Goal: Task Accomplishment & Management: Manage account settings

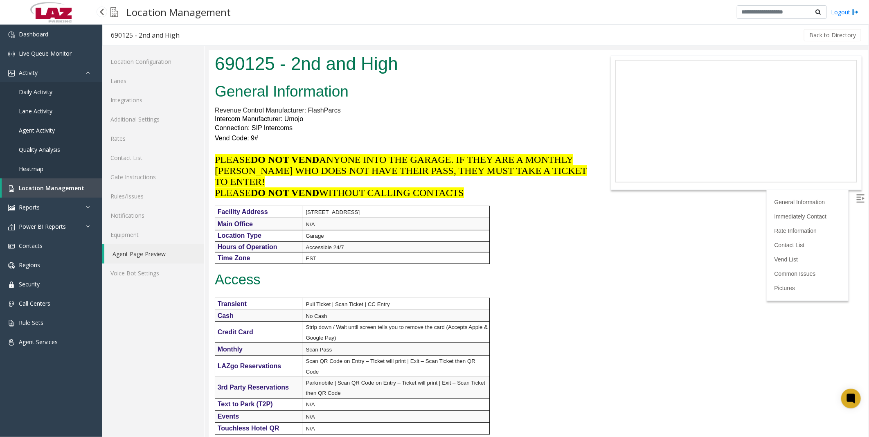
click at [43, 182] on link "Location Management" at bounding box center [52, 187] width 101 height 19
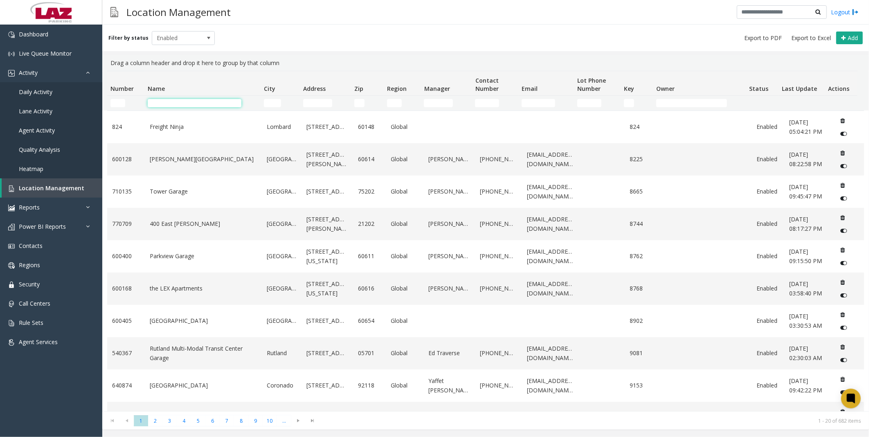
click at [182, 100] on input "Name Filter" at bounding box center [195, 103] width 94 height 8
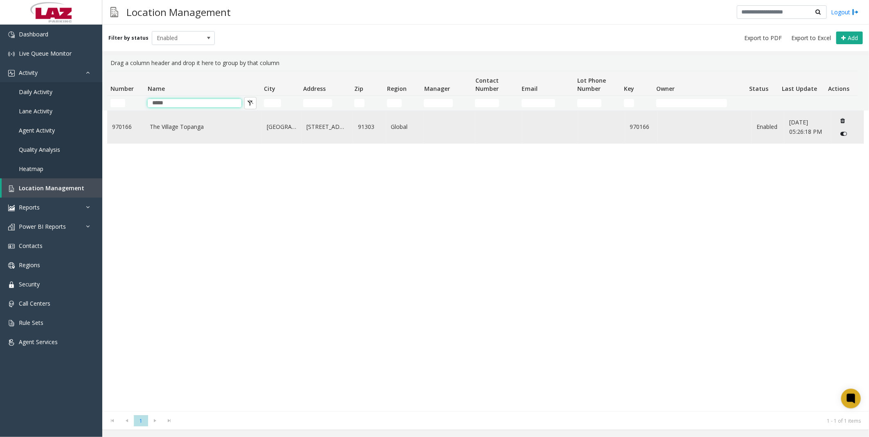
type input "*****"
click at [197, 127] on link "The Village Topanga" at bounding box center [203, 126] width 107 height 9
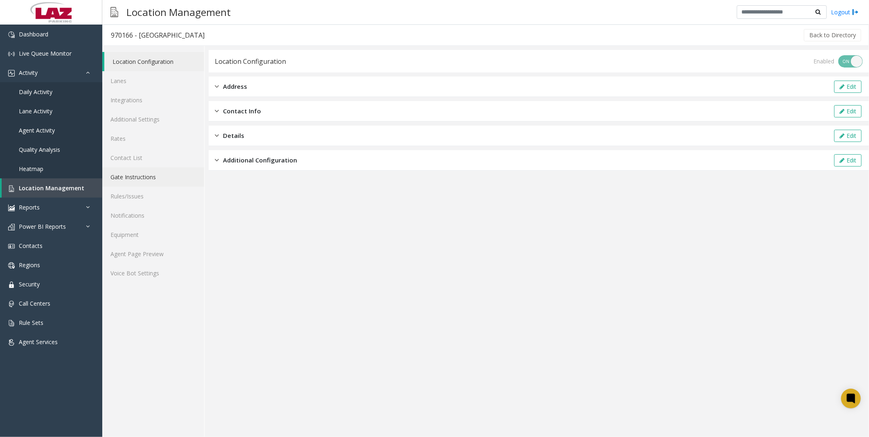
click at [147, 174] on link "Gate Instructions" at bounding box center [153, 176] width 102 height 19
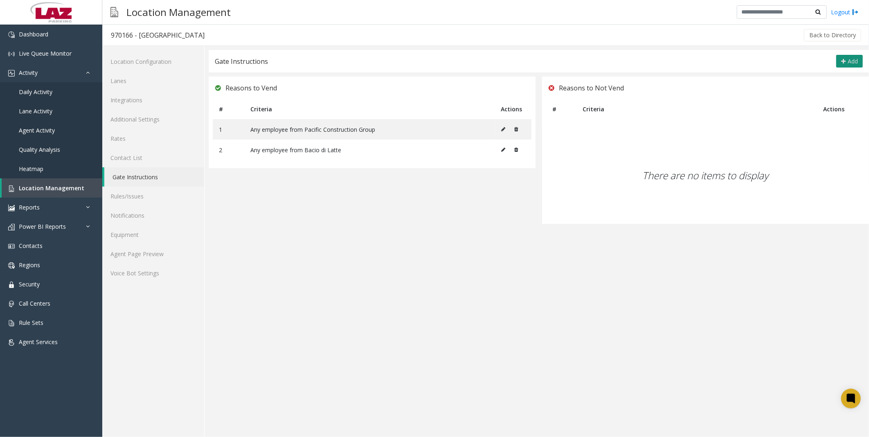
click at [847, 61] on button "Add" at bounding box center [849, 61] width 27 height 13
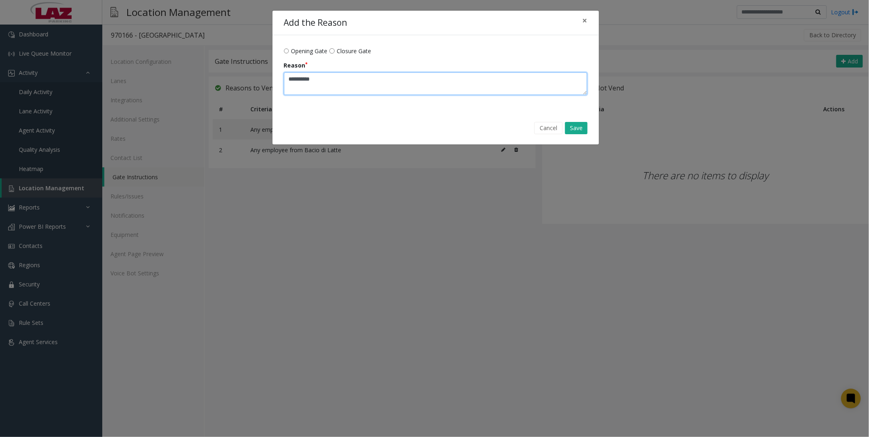
click at [341, 79] on textarea "Reason" at bounding box center [436, 83] width 304 height 23
click at [450, 75] on textarea "Reason" at bounding box center [436, 83] width 304 height 23
click at [375, 84] on textarea "Reason" at bounding box center [436, 83] width 304 height 23
drag, startPoint x: 399, startPoint y: 78, endPoint x: 474, endPoint y: 78, distance: 74.5
click at [402, 78] on textarea "Reason" at bounding box center [436, 83] width 304 height 23
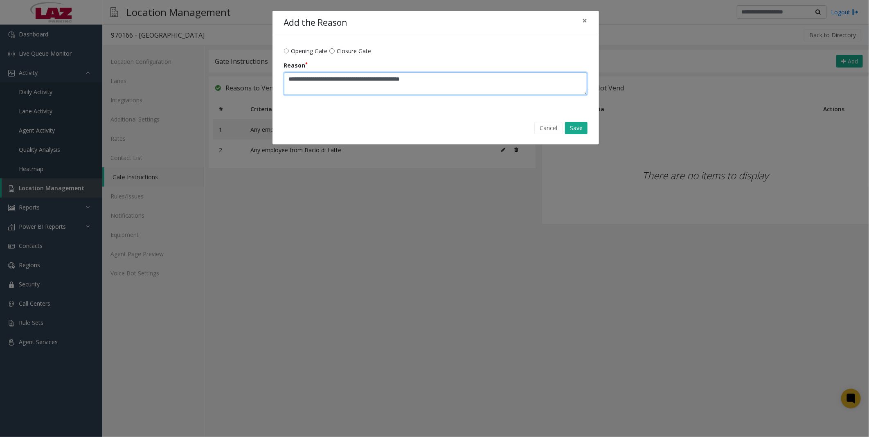
click at [474, 78] on textarea "Reason" at bounding box center [436, 83] width 304 height 23
click at [344, 80] on textarea "Reason" at bounding box center [436, 83] width 304 height 23
drag, startPoint x: 420, startPoint y: 80, endPoint x: 430, endPoint y: 80, distance: 9.4
click at [421, 80] on textarea "Reason" at bounding box center [436, 83] width 304 height 23
click at [463, 79] on textarea "Reason" at bounding box center [436, 83] width 304 height 23
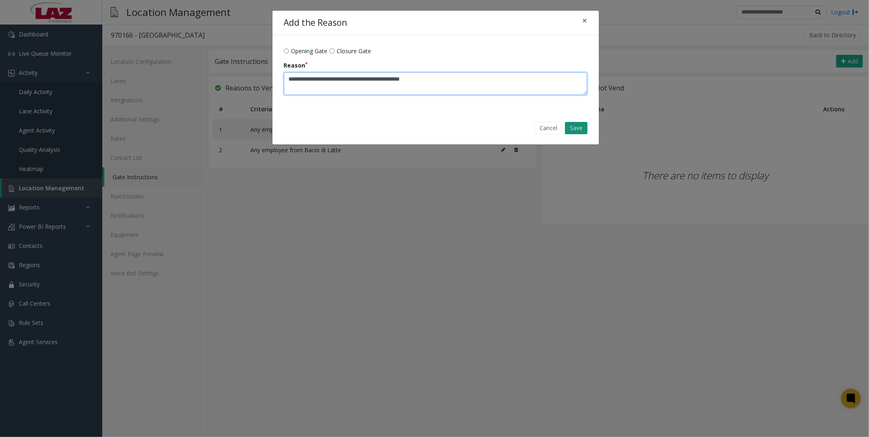
type textarea "**********"
click at [582, 130] on button "Save" at bounding box center [576, 128] width 23 height 12
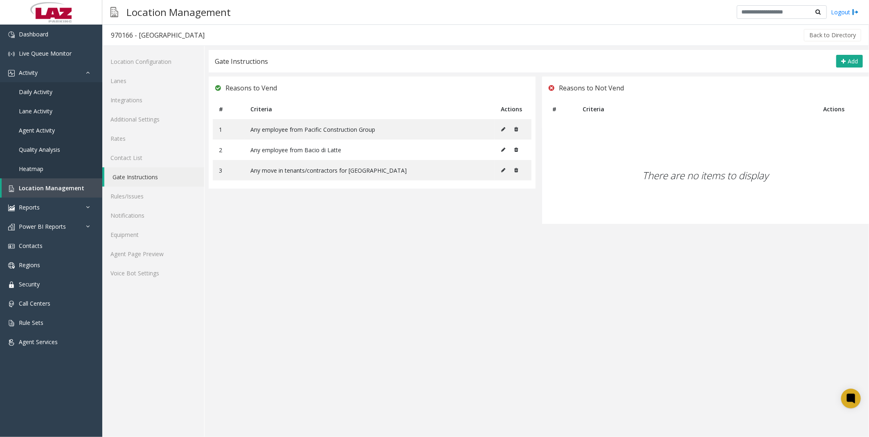
click at [300, 309] on app-gate-instructions "Gate Instructions Add Reasons to Vend # Criteria Actions 1 Any employee from Pa…" at bounding box center [539, 243] width 660 height 387
click at [132, 255] on link "Agent Page Preview" at bounding box center [153, 253] width 102 height 19
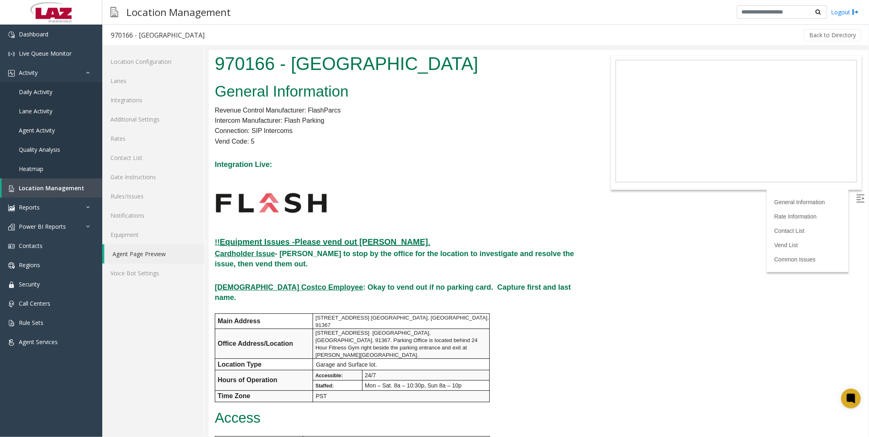
click at [603, 300] on body "970166 - [GEOGRAPHIC_DATA] General Information Revenue Control Manufacturer: Fl…" at bounding box center [538, 243] width 660 height 387
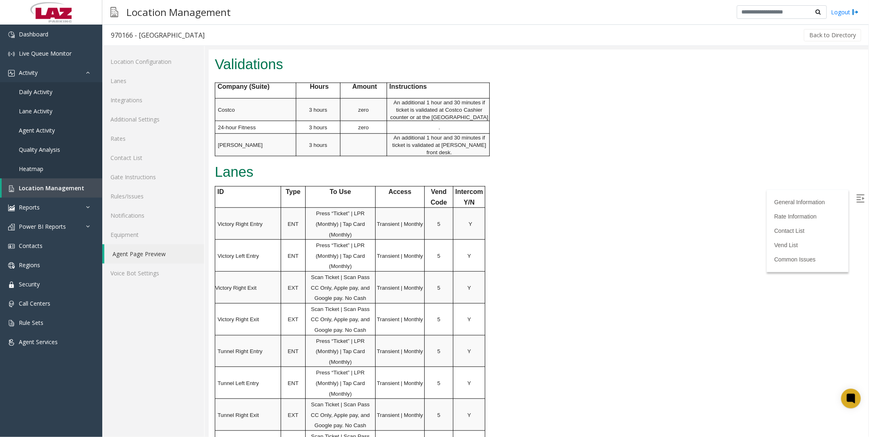
scroll to position [363, 0]
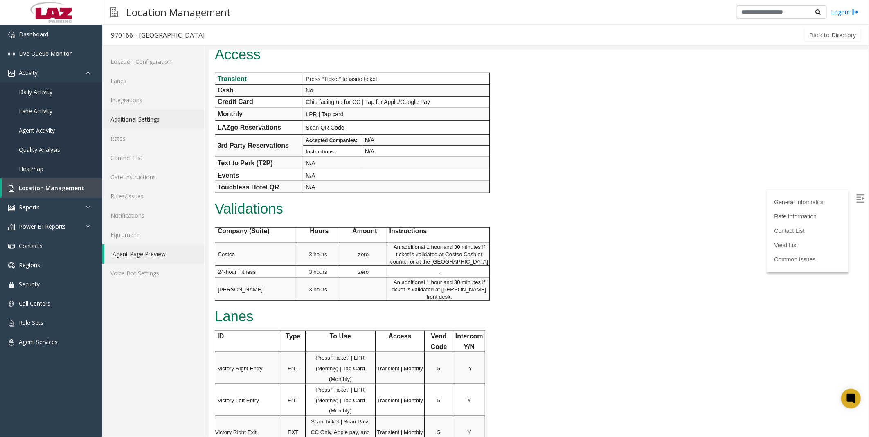
click at [131, 120] on link "Additional Settings" at bounding box center [153, 119] width 102 height 19
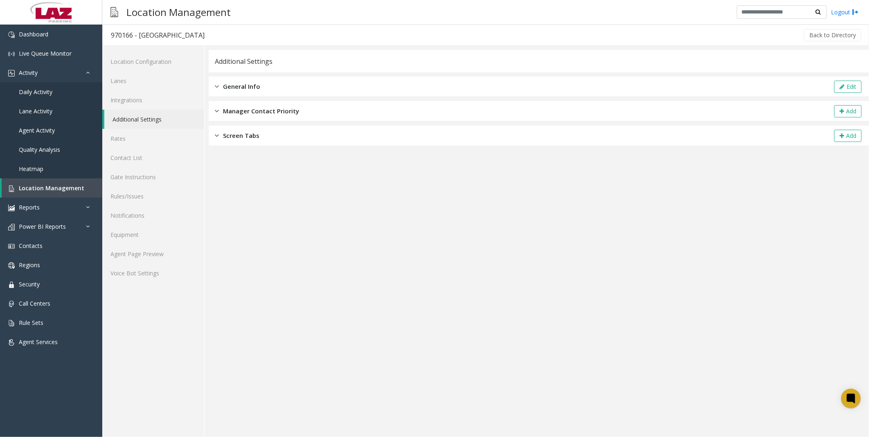
click at [242, 87] on span "General Info" at bounding box center [241, 86] width 37 height 9
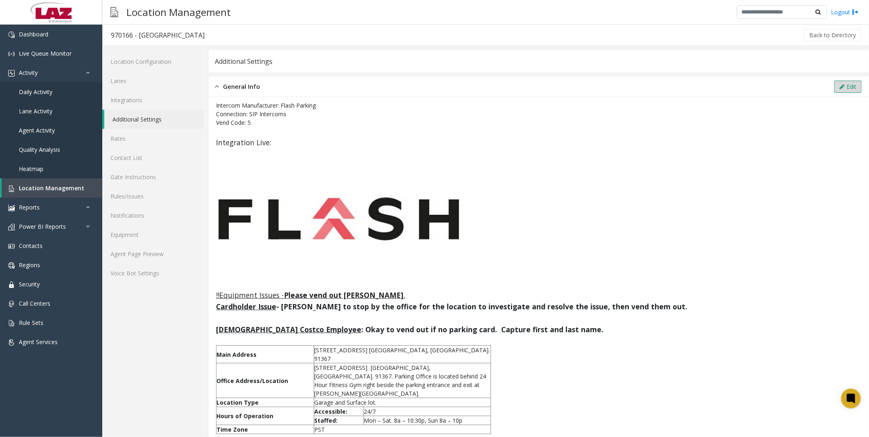
click at [853, 84] on button "Edit" at bounding box center [847, 87] width 27 height 12
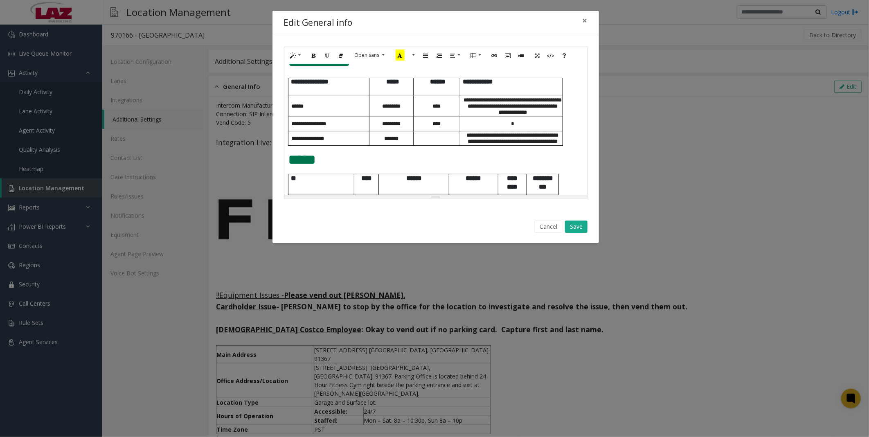
scroll to position [424, 0]
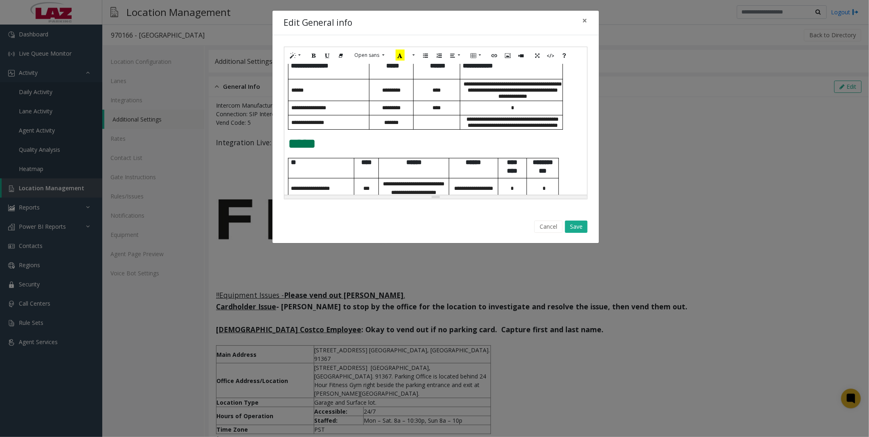
click at [289, 150] on span "*****" at bounding box center [303, 144] width 28 height 14
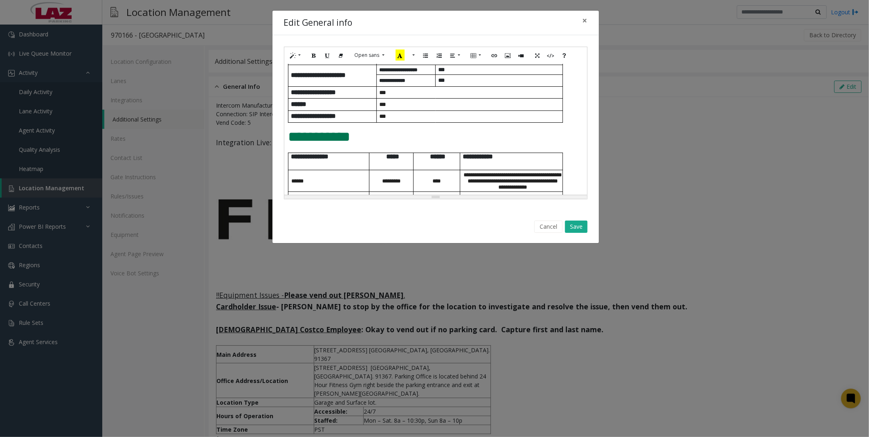
scroll to position [378, 0]
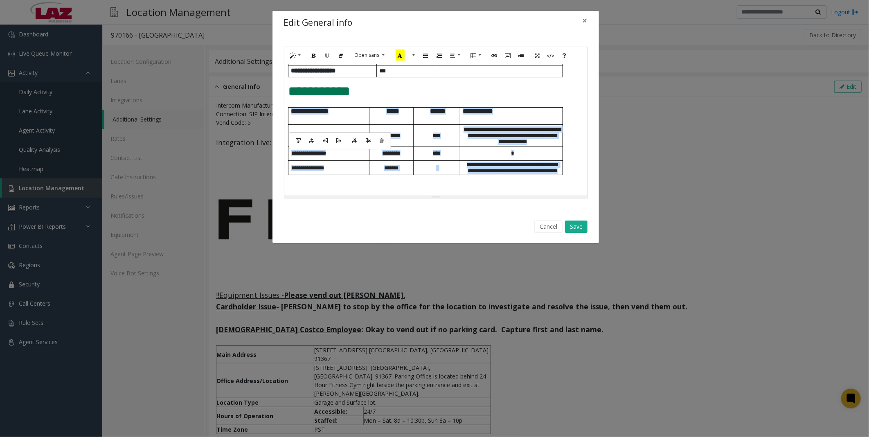
drag, startPoint x: 289, startPoint y: 119, endPoint x: 559, endPoint y: 180, distance: 277.1
click at [559, 175] on tbody "**********" at bounding box center [426, 142] width 275 height 68
copy tbody "**********"
click at [329, 114] on span "**********" at bounding box center [310, 111] width 38 height 6
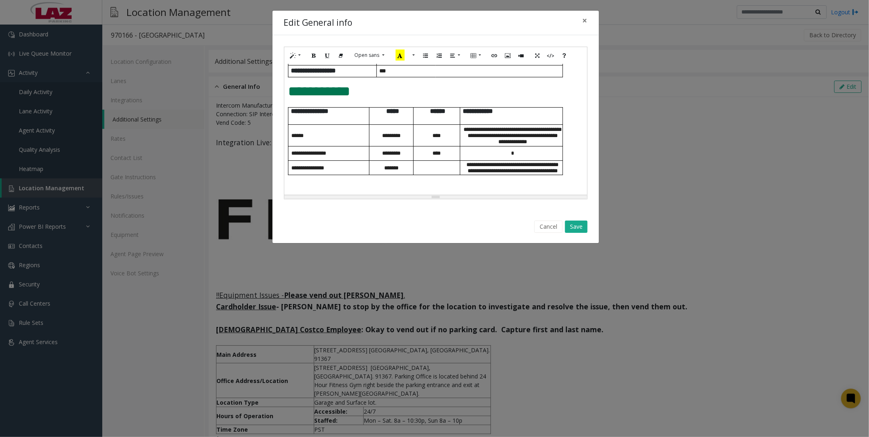
drag, startPoint x: 288, startPoint y: 119, endPoint x: 568, endPoint y: 180, distance: 286.9
click at [568, 180] on div "**********" at bounding box center [435, 129] width 303 height 131
paste div
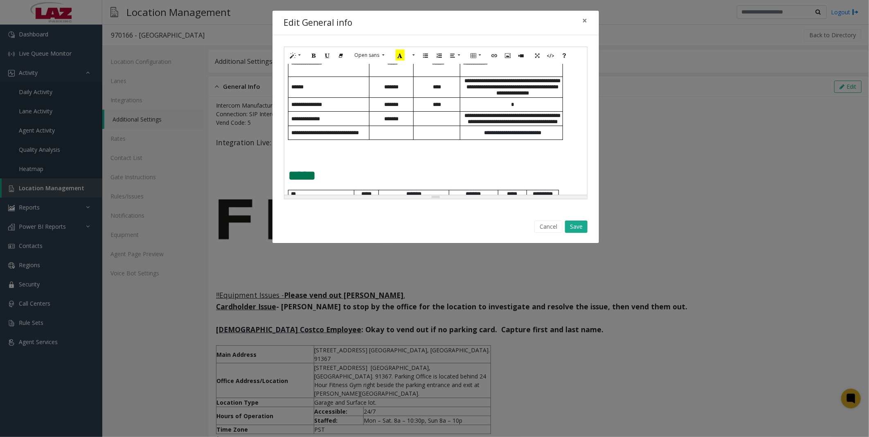
scroll to position [381, 0]
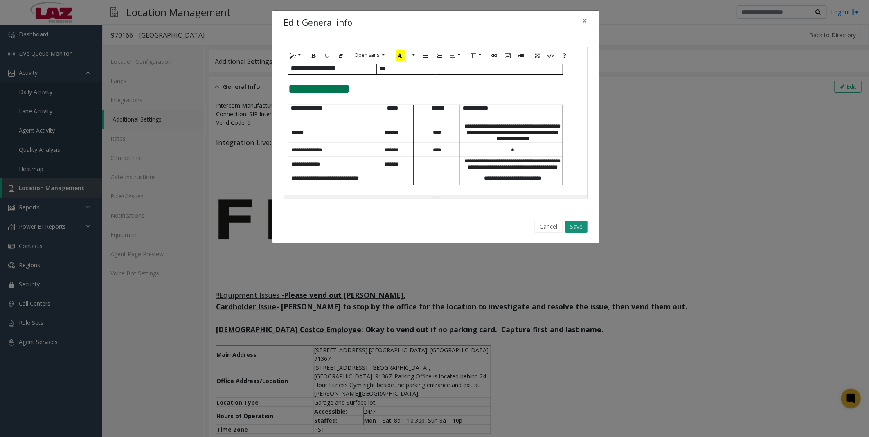
click at [579, 226] on button "Save" at bounding box center [576, 227] width 23 height 12
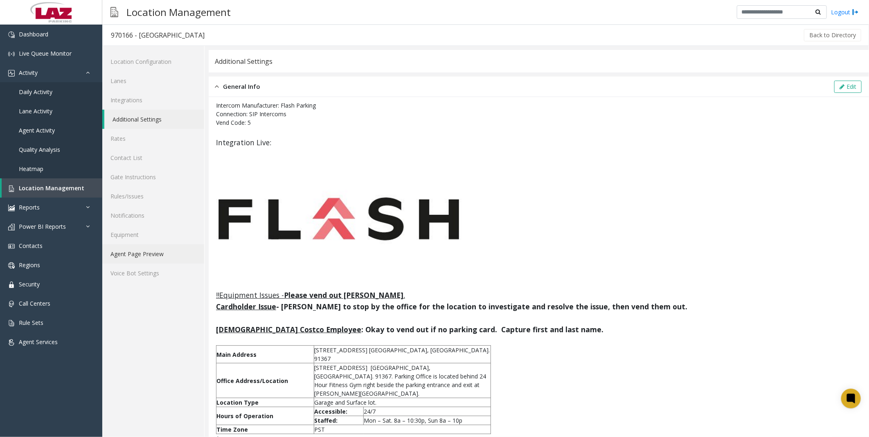
click at [136, 251] on link "Agent Page Preview" at bounding box center [153, 253] width 102 height 19
